Goal: Information Seeking & Learning: Learn about a topic

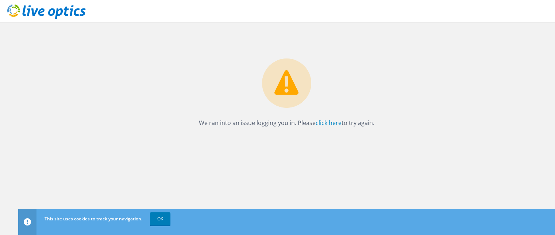
click at [28, 7] on icon at bounding box center [46, 11] width 78 height 15
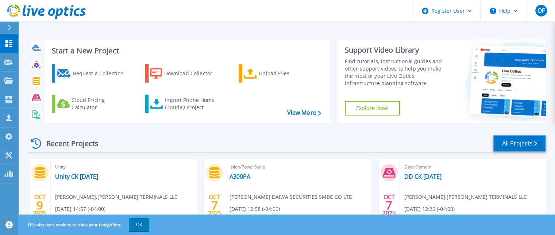
click at [521, 147] on link "All Projects" at bounding box center [519, 143] width 53 height 16
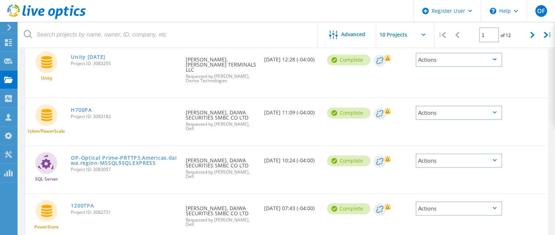
scroll to position [232, 0]
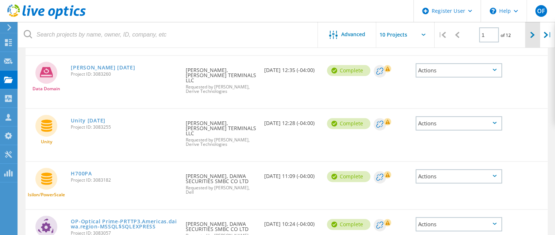
click at [533, 34] on icon at bounding box center [532, 35] width 4 height 6
type input "2"
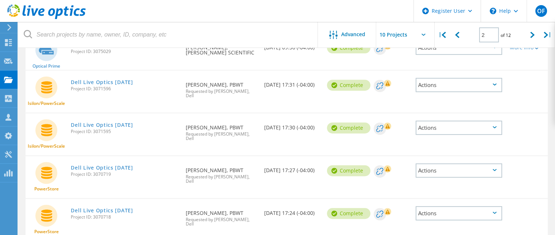
scroll to position [313, 0]
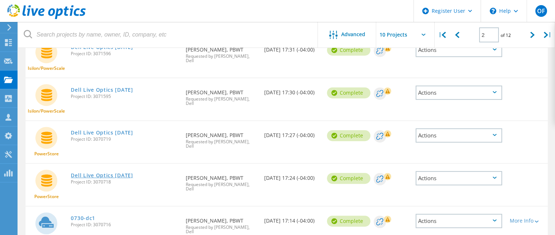
click at [133, 173] on link "Dell Live Optics 09-26-2025" at bounding box center [102, 175] width 62 height 5
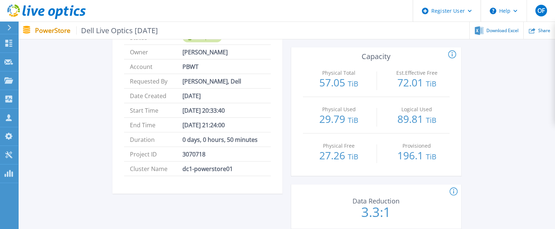
scroll to position [109, 0]
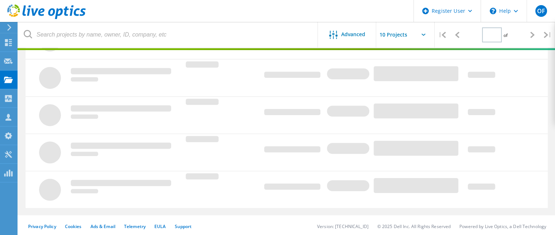
type input "2"
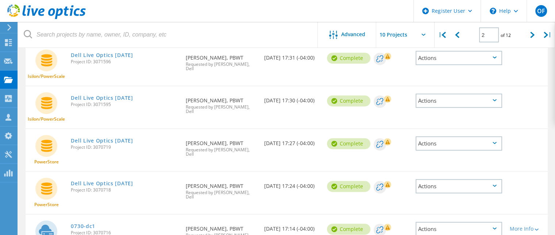
scroll to position [313, 0]
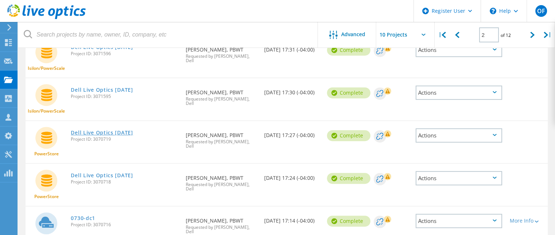
click at [129, 130] on link "Dell Live Optics [DATE]" at bounding box center [102, 132] width 62 height 5
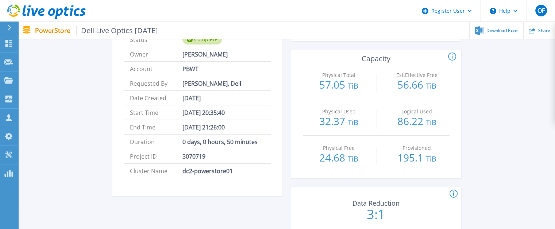
scroll to position [109, 0]
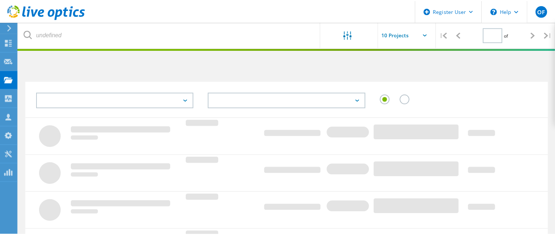
scroll to position [101, 0]
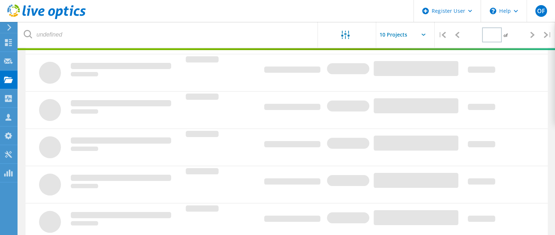
type input "2"
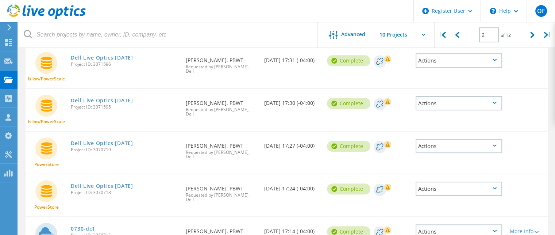
scroll to position [313, 0]
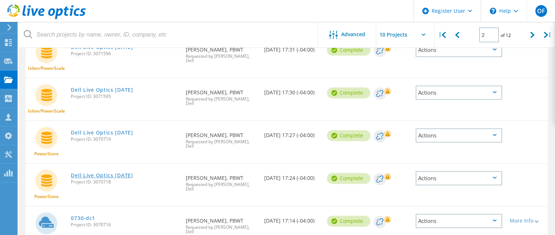
click at [109, 173] on link "Dell Live Optics [DATE]" at bounding box center [102, 175] width 62 height 5
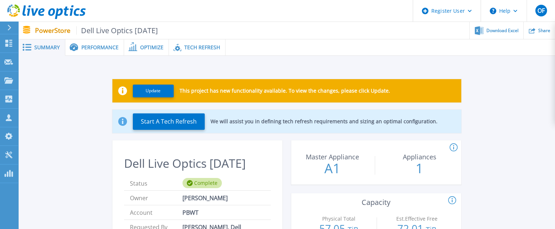
click at [200, 46] on span "Tech Refresh" at bounding box center [202, 47] width 36 height 5
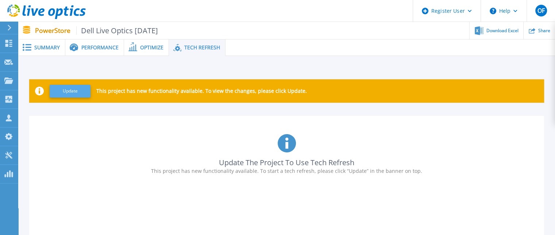
click at [66, 90] on button "Update" at bounding box center [70, 91] width 41 height 13
click at [147, 46] on span "Optimize" at bounding box center [151, 47] width 23 height 5
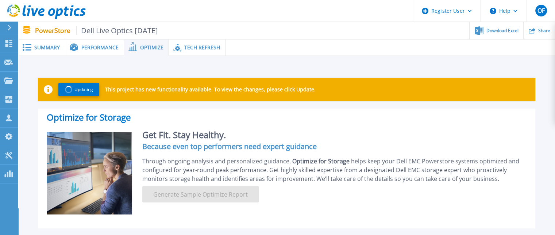
click at [194, 46] on span "Tech Refresh" at bounding box center [202, 47] width 36 height 5
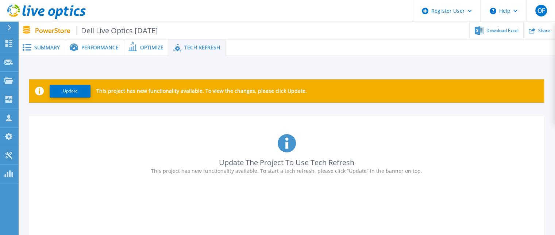
click at [48, 47] on span "Summary" at bounding box center [47, 47] width 26 height 5
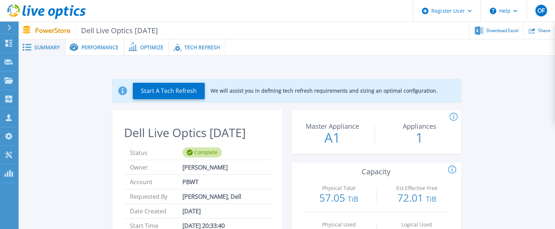
click at [96, 45] on span "Performance" at bounding box center [99, 47] width 37 height 5
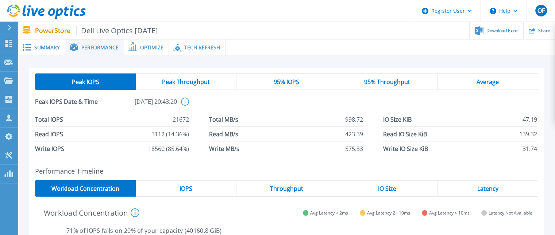
click at [199, 46] on span "Tech Refresh" at bounding box center [202, 47] width 36 height 5
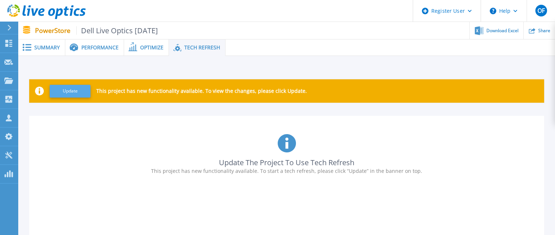
click at [72, 94] on button "Update" at bounding box center [70, 91] width 41 height 13
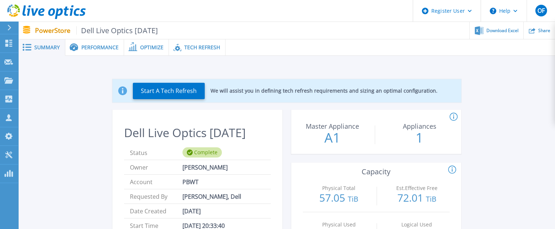
click at [204, 45] on span "Tech Refresh" at bounding box center [202, 47] width 36 height 5
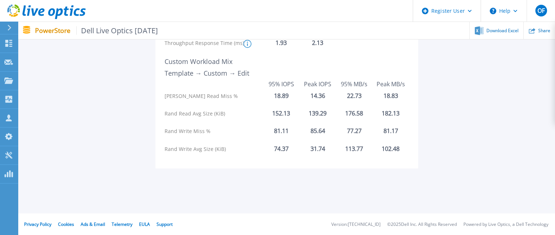
scroll to position [117, 0]
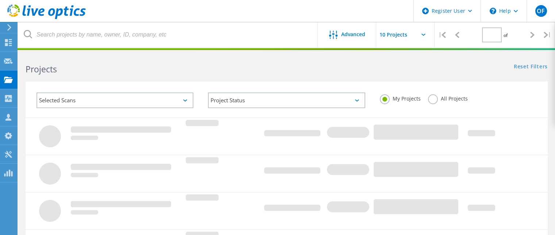
scroll to position [282, 0]
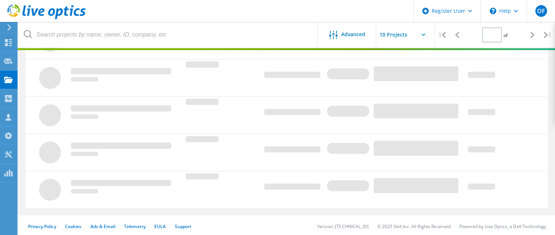
type input "2"
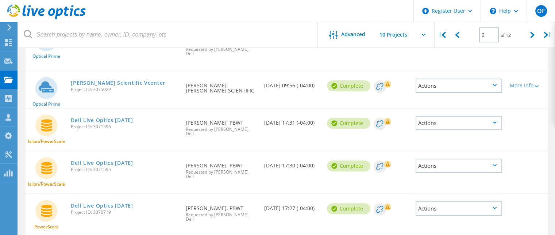
scroll to position [313, 0]
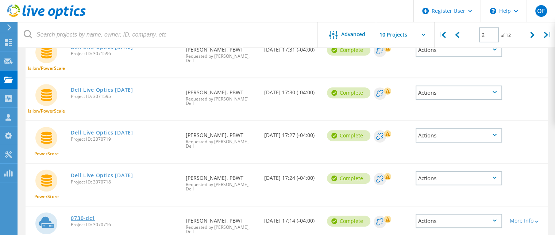
drag, startPoint x: 84, startPoint y: 179, endPoint x: 89, endPoint y: 179, distance: 5.5
click at [84, 215] on link "0730-dc1" at bounding box center [83, 217] width 24 height 5
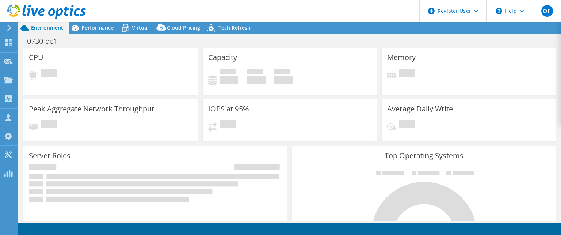
select select "USD"
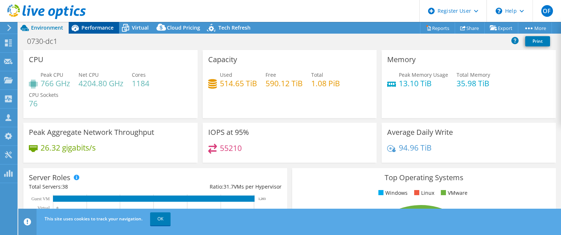
click at [99, 27] on span "Performance" at bounding box center [97, 27] width 32 height 7
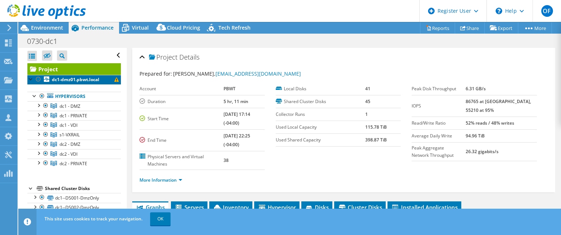
click at [80, 76] on link "dc1-dmz01.pbwt.local" at bounding box center [73, 79] width 93 height 9
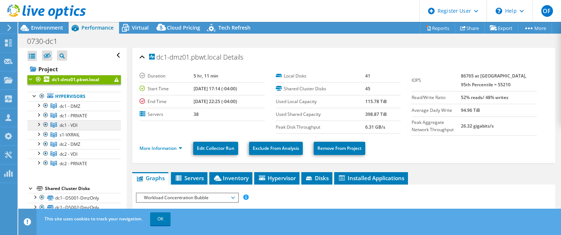
click at [72, 126] on span "dc1 - VDI" at bounding box center [68, 125] width 18 height 6
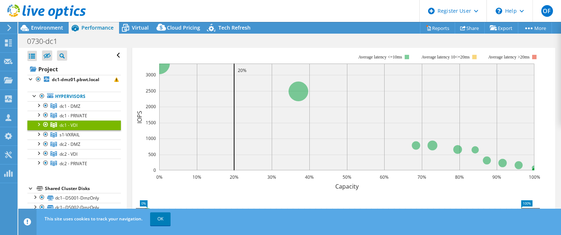
scroll to position [73, 0]
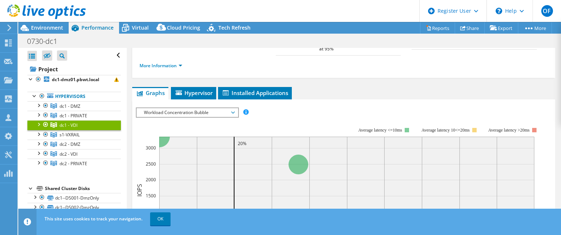
click at [40, 124] on div at bounding box center [38, 123] width 7 height 7
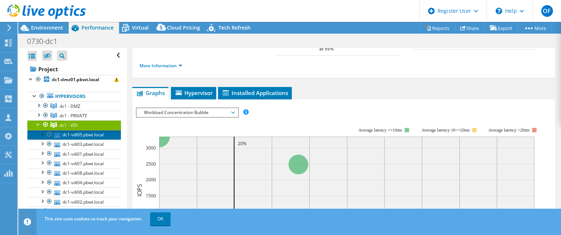
click at [82, 135] on link "dc1-vdi05.pbwt.local" at bounding box center [73, 134] width 93 height 9
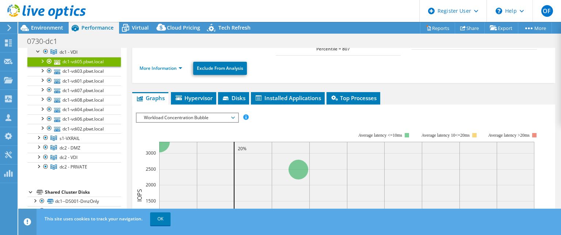
scroll to position [0, 0]
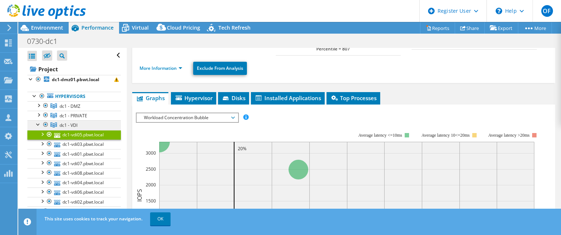
click at [74, 126] on span "dc1 - VDI" at bounding box center [68, 125] width 18 height 6
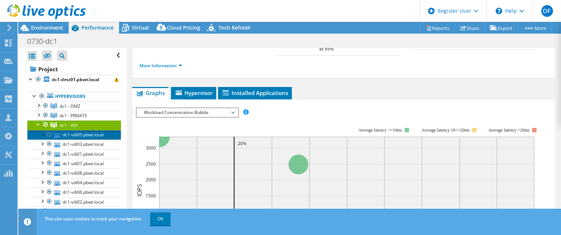
click at [83, 135] on link "dc1-vdi05.pbwt.local" at bounding box center [73, 134] width 93 height 9
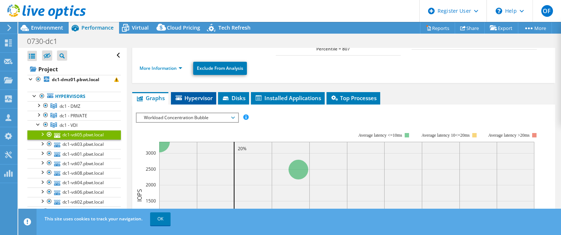
click at [202, 95] on li "Hypervisor" at bounding box center [193, 98] width 45 height 12
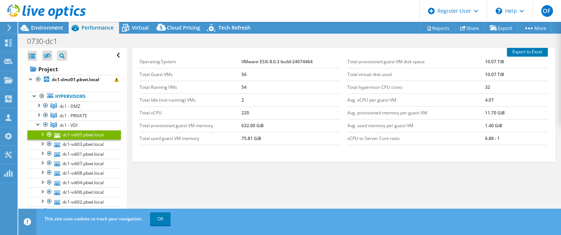
scroll to position [23, 0]
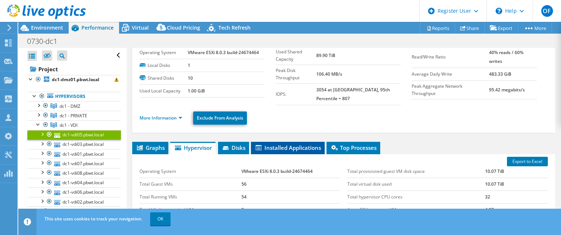
click at [282, 144] on span "Installed Applications" at bounding box center [287, 147] width 66 height 7
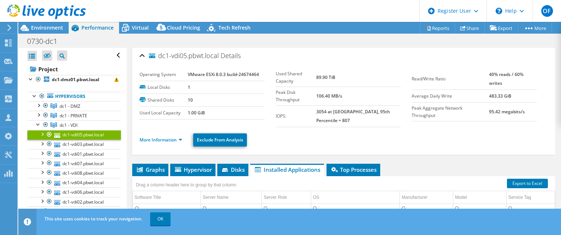
scroll to position [0, 0]
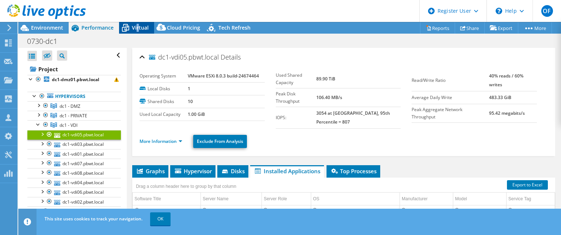
click at [138, 24] on span "Virtual" at bounding box center [140, 27] width 17 height 7
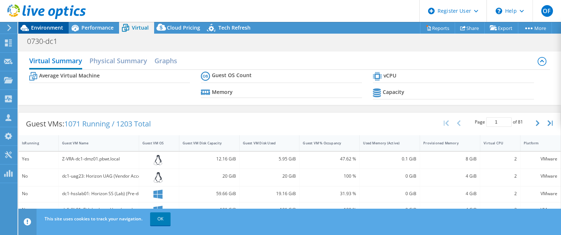
click at [52, 27] on span "Environment" at bounding box center [47, 27] width 32 height 7
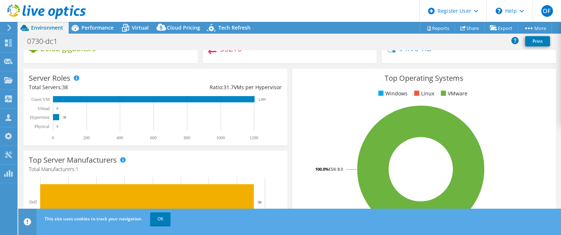
scroll to position [36, 0]
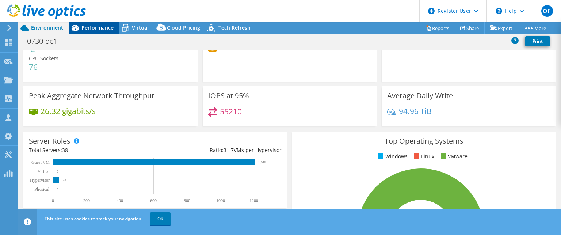
click at [93, 29] on span "Performance" at bounding box center [97, 27] width 32 height 7
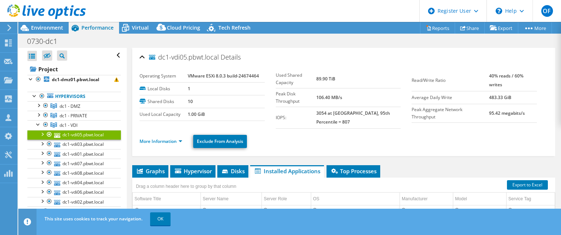
scroll to position [0, 0]
click at [73, 125] on span "dc1 - VDI" at bounding box center [68, 125] width 18 height 6
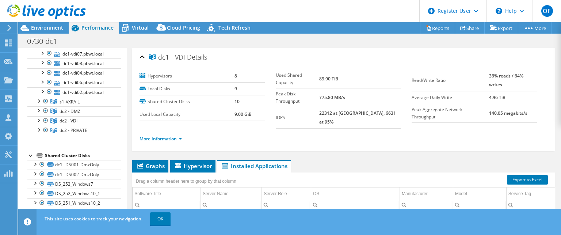
scroll to position [36, 0]
